Goal: Information Seeking & Learning: Learn about a topic

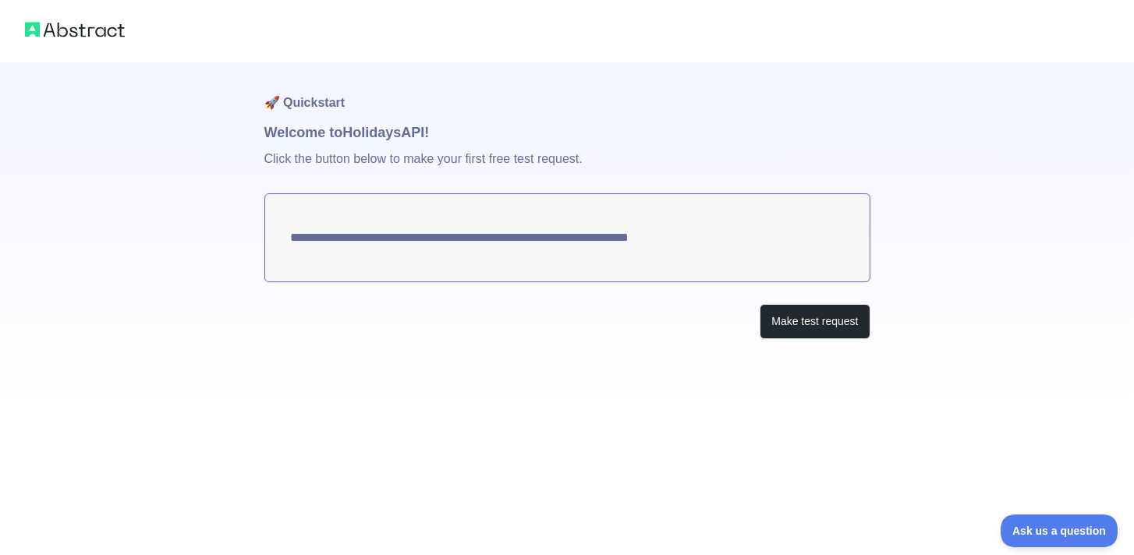
click at [705, 234] on textarea "**********" at bounding box center [567, 237] width 606 height 89
click at [785, 232] on textarea "**********" at bounding box center [567, 237] width 606 height 89
click at [815, 311] on button "Make test request" at bounding box center [814, 321] width 110 height 35
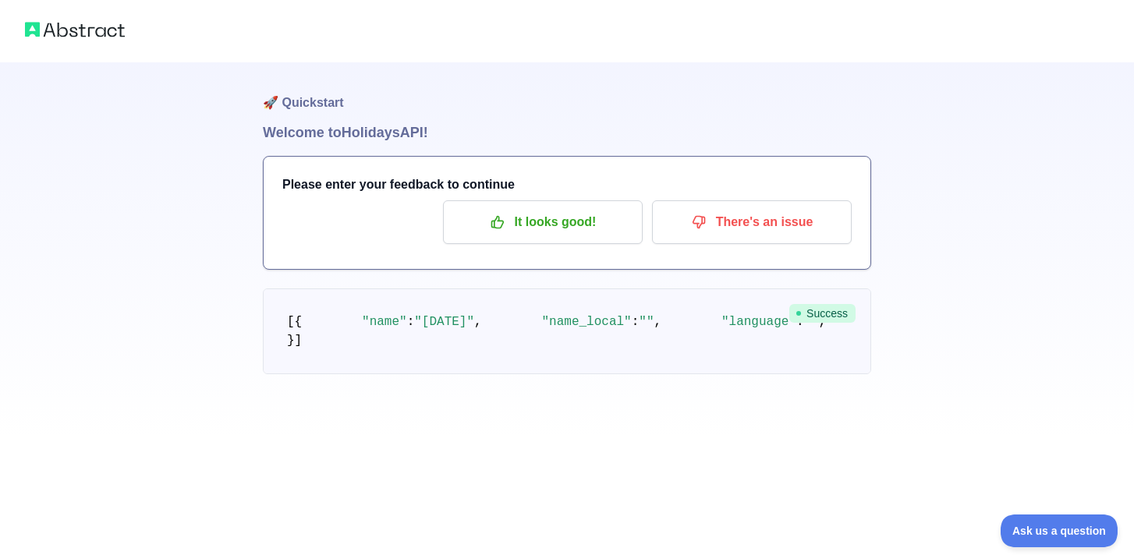
click at [112, 37] on img at bounding box center [75, 30] width 100 height 22
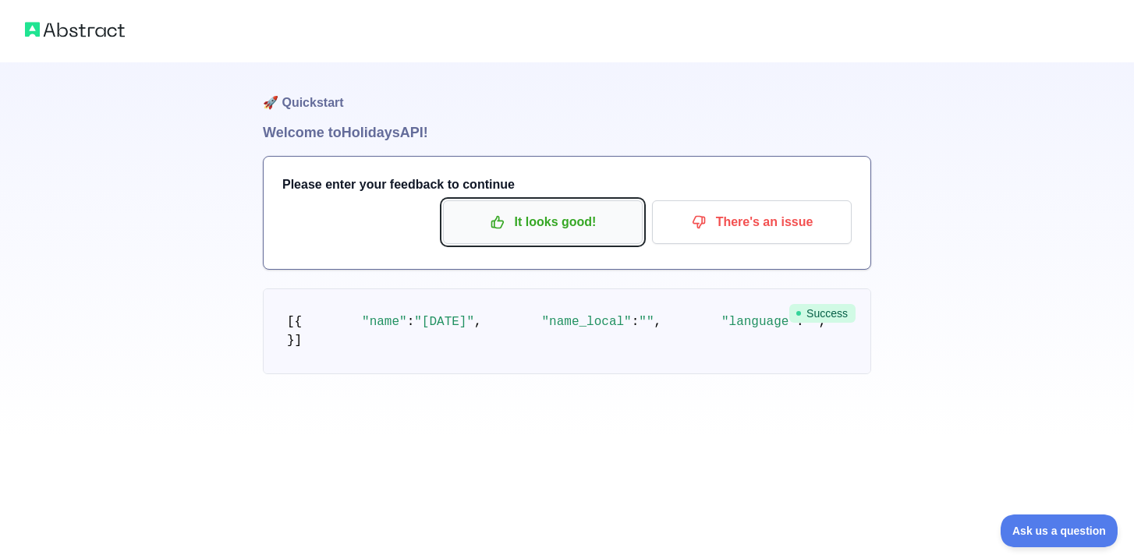
click at [616, 222] on p "It looks good!" at bounding box center [543, 222] width 176 height 27
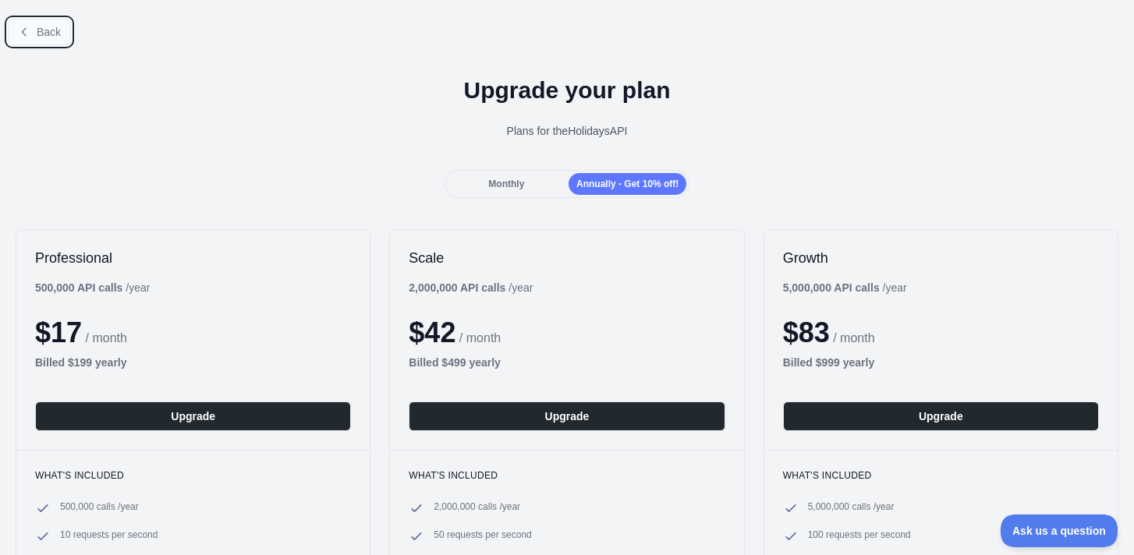
click at [61, 31] on span "Back" at bounding box center [49, 32] width 24 height 12
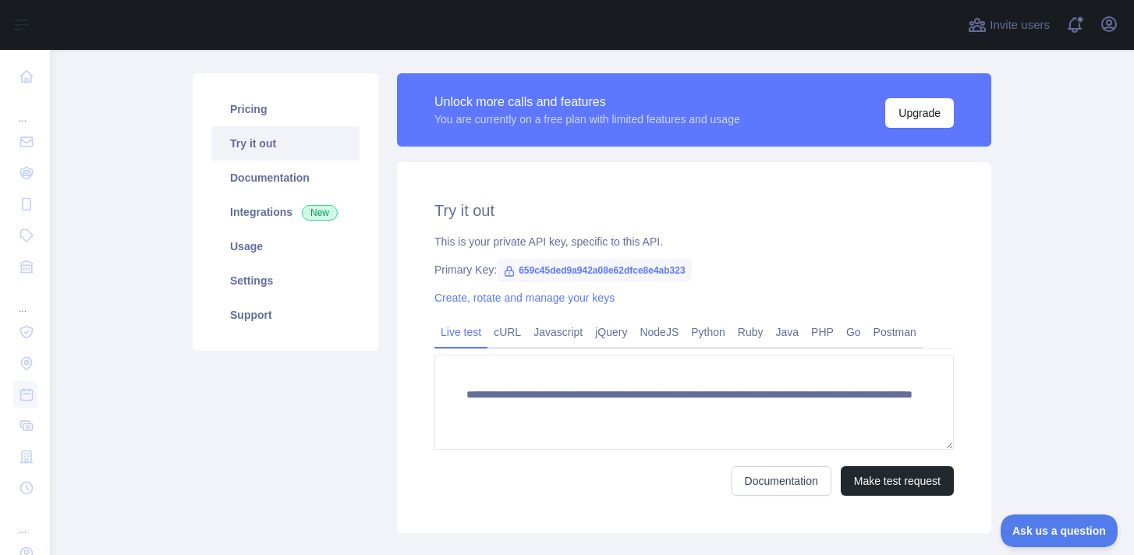
scroll to position [92, 0]
click at [273, 236] on link "Usage" at bounding box center [285, 246] width 148 height 34
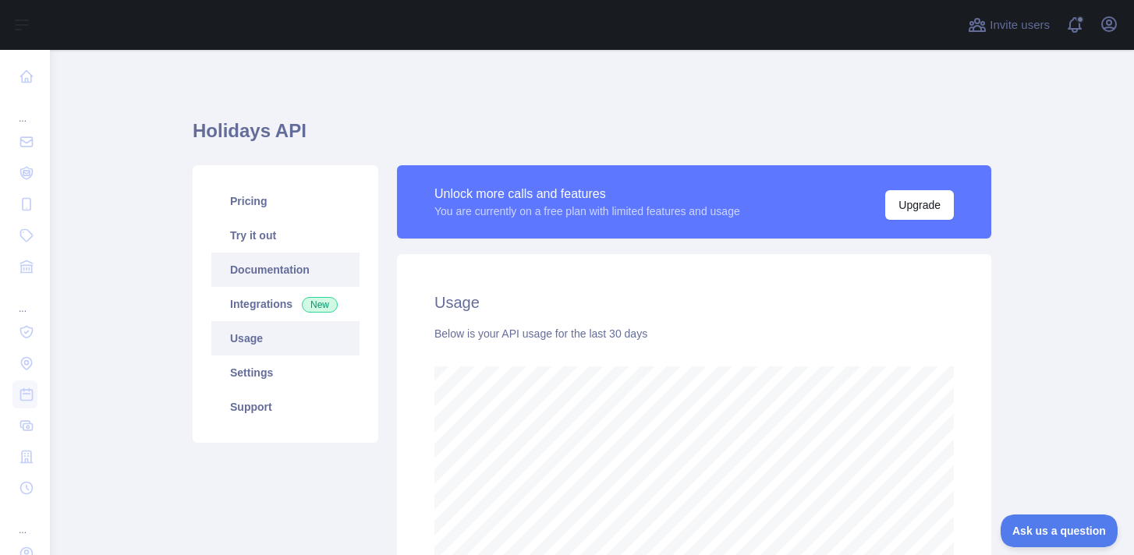
click at [274, 277] on link "Documentation" at bounding box center [285, 270] width 148 height 34
click at [259, 397] on link "Support" at bounding box center [285, 407] width 148 height 34
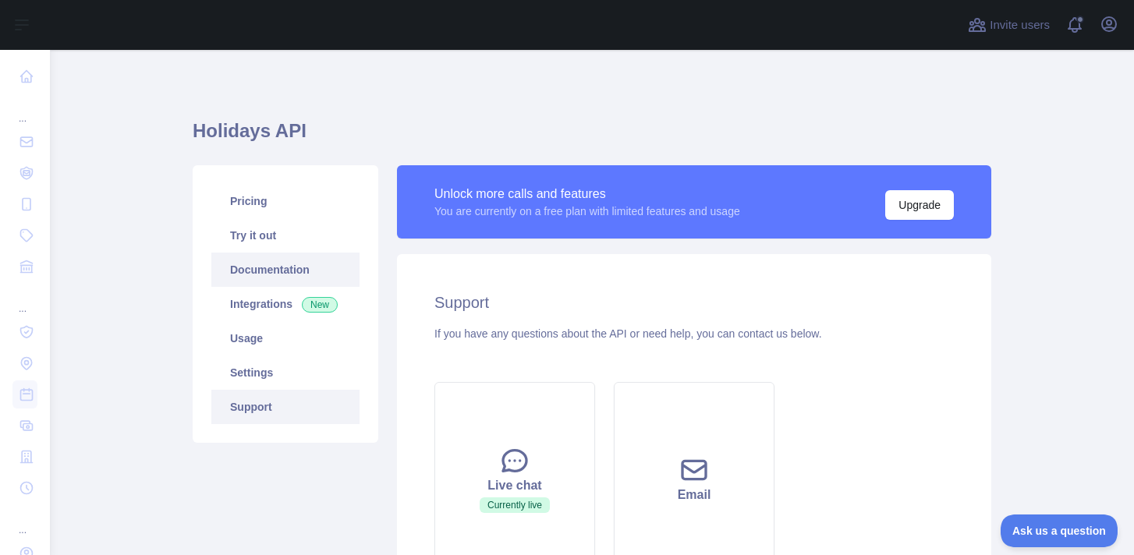
click at [288, 265] on link "Documentation" at bounding box center [285, 270] width 148 height 34
click at [282, 302] on link "Integrations New" at bounding box center [285, 304] width 148 height 34
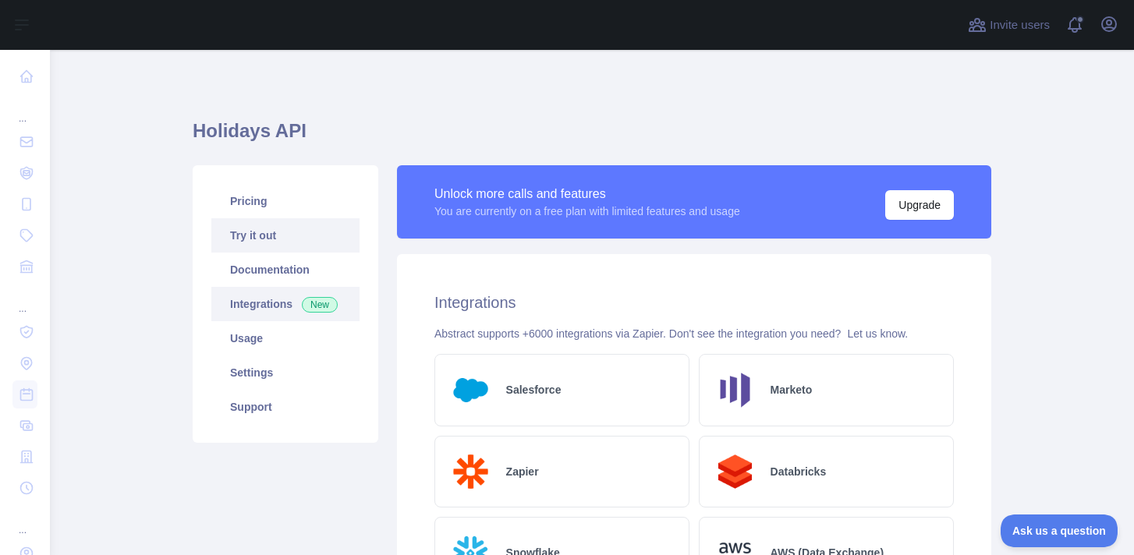
click at [287, 232] on link "Try it out" at bounding box center [285, 235] width 148 height 34
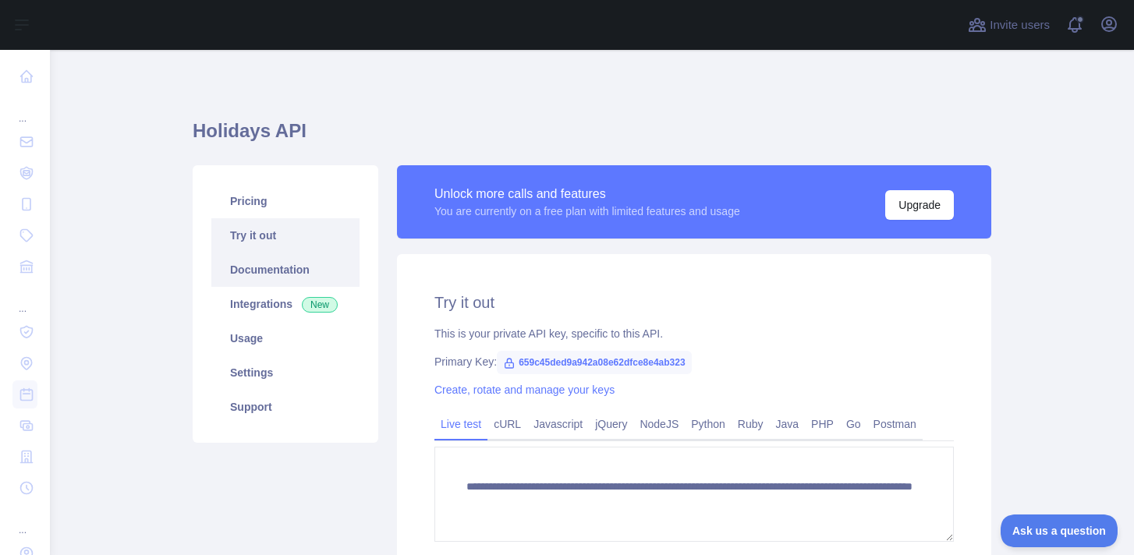
click at [291, 271] on link "Documentation" at bounding box center [285, 270] width 148 height 34
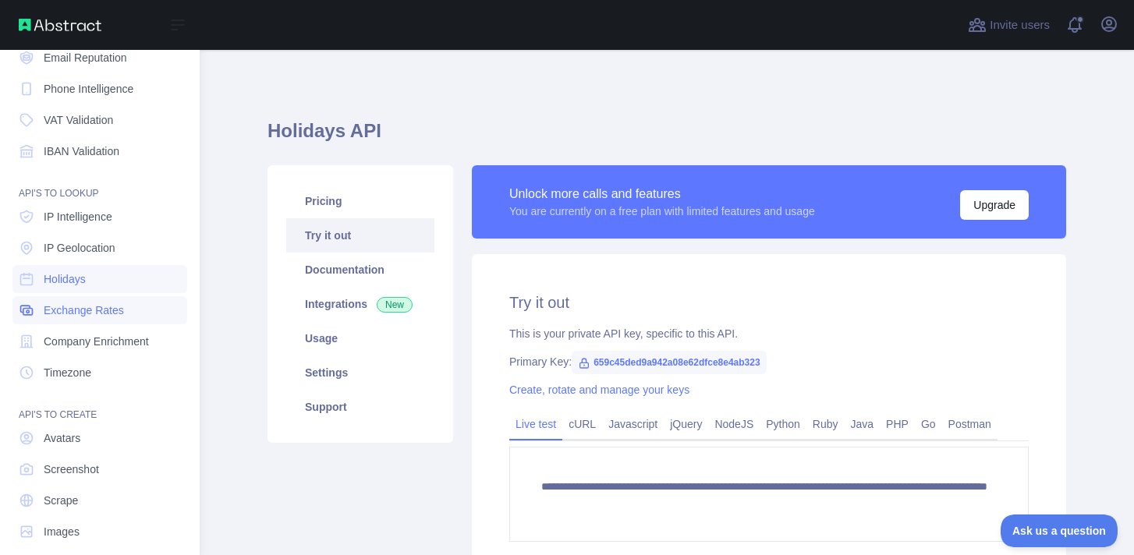
scroll to position [131, 0]
